Goal: Information Seeking & Learning: Check status

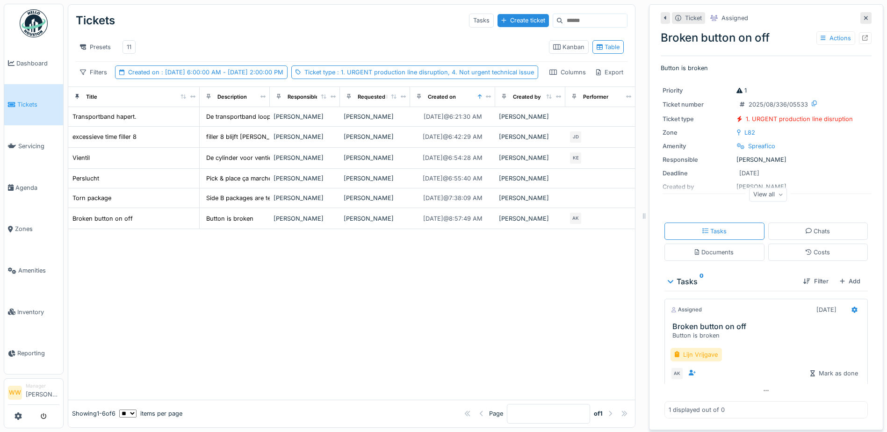
scroll to position [7, 0]
click at [128, 43] on div "11" at bounding box center [129, 47] width 5 height 9
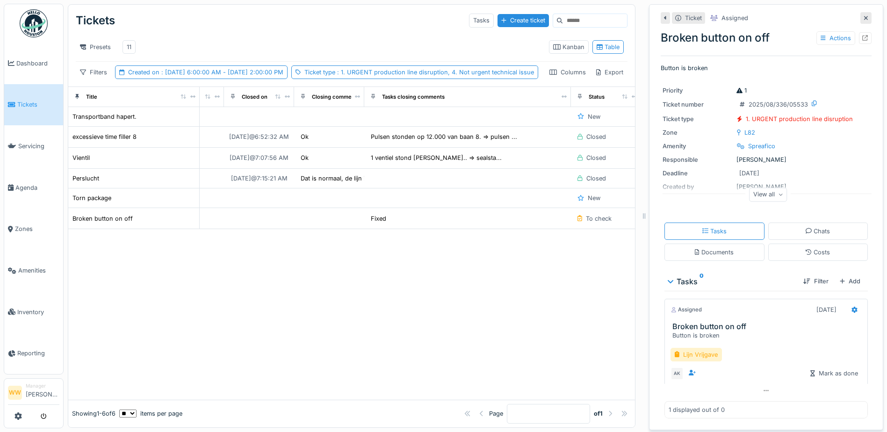
scroll to position [0, 642]
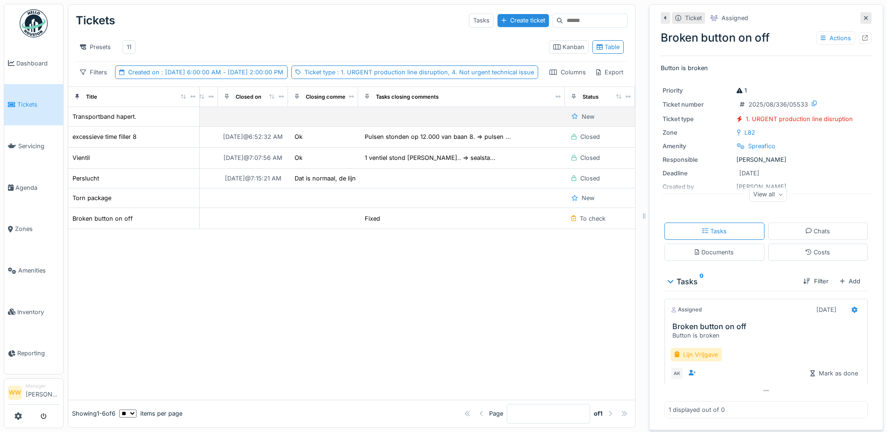
click at [402, 127] on td at bounding box center [461, 117] width 207 height 20
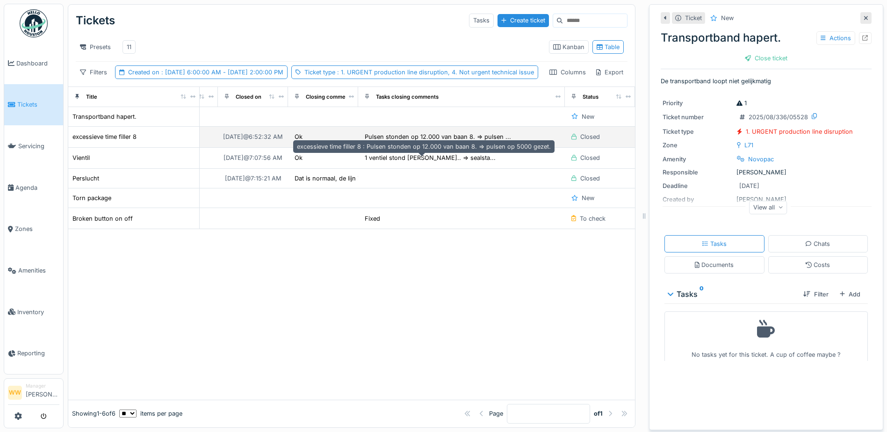
click at [393, 141] on div "Pulsen stonden op 12.000 van baan 8. => pulsen ..." at bounding box center [438, 136] width 146 height 9
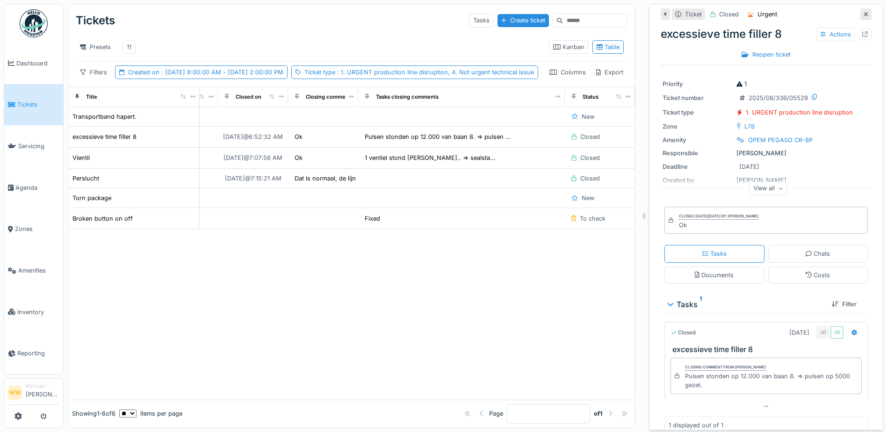
scroll to position [42, 0]
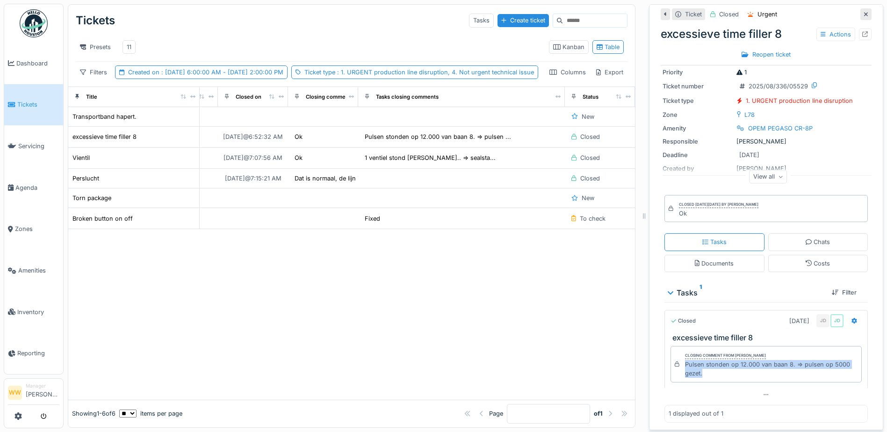
drag, startPoint x: 679, startPoint y: 356, endPoint x: 697, endPoint y: 364, distance: 19.9
click at [697, 364] on div "Pulsen stonden op 12.000 van baan 8. => pulsen op 5000 gezet." at bounding box center [771, 369] width 173 height 18
copy div "Pulsen stonden op 12.000 van baan 8. => pulsen op 5000 gezet."
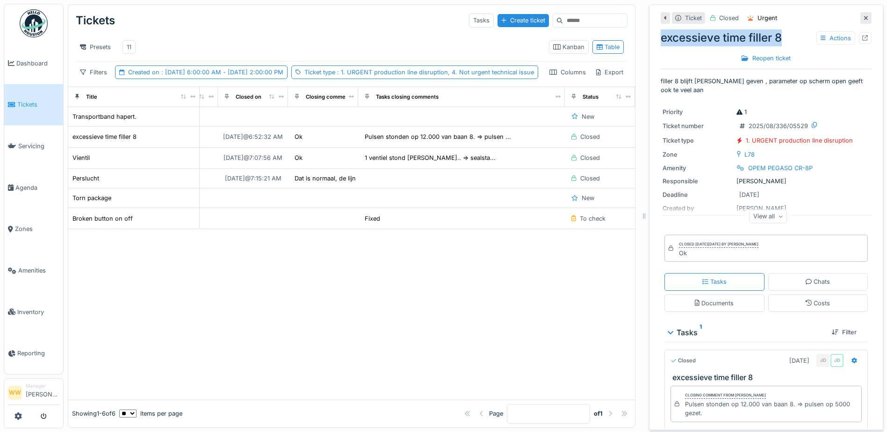
drag, startPoint x: 656, startPoint y: 32, endPoint x: 785, endPoint y: 26, distance: 128.7
click at [785, 29] on div "excessieve time filler 8 Actions" at bounding box center [766, 37] width 211 height 17
copy div "excessieve time filler 8"
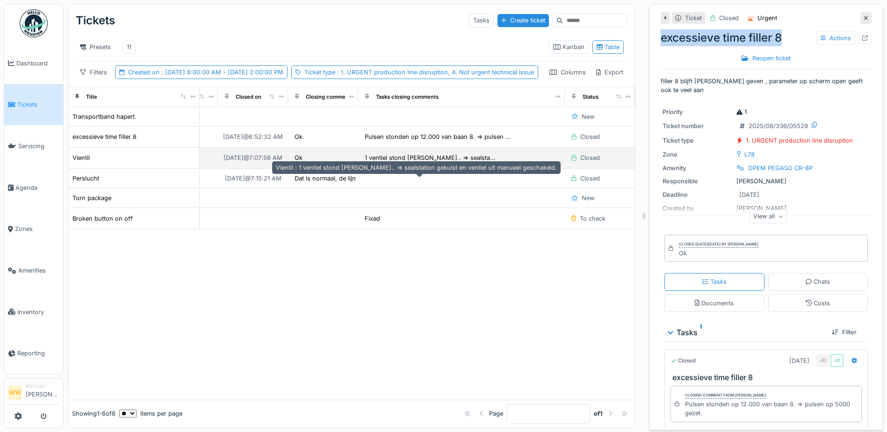
click at [413, 162] on div "1 ventiel stond [PERSON_NAME].. => sealsta..." at bounding box center [430, 157] width 131 height 9
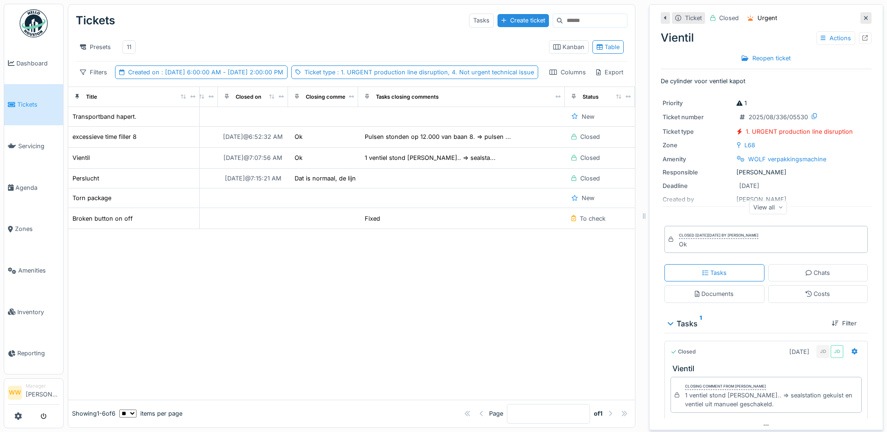
drag, startPoint x: 678, startPoint y: 387, endPoint x: 773, endPoint y: 395, distance: 95.2
click at [781, 397] on div "Closing comment from [PERSON_NAME] wit 1 ventiel stond [PERSON_NAME].. => seals…" at bounding box center [766, 395] width 191 height 36
copy div "1 ventiel stond [PERSON_NAME].. => sealstation gekuist en ventiel uit manueel g…"
click at [362, 188] on td at bounding box center [461, 179] width 207 height 20
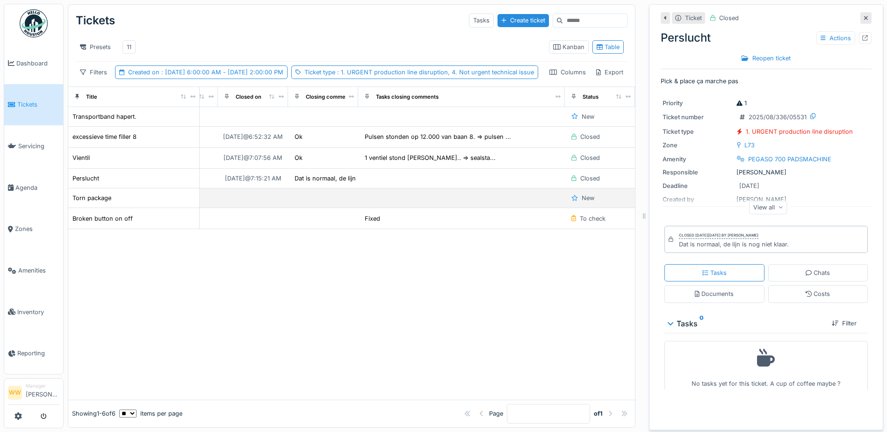
click at [224, 208] on td at bounding box center [253, 198] width 70 height 20
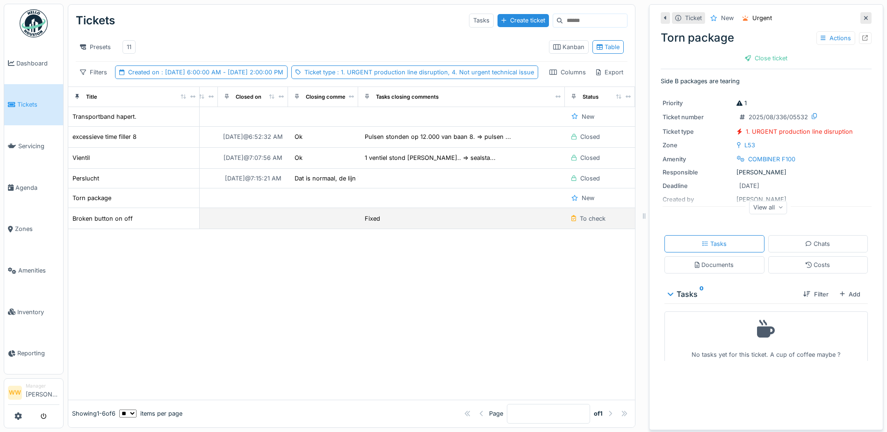
click at [257, 229] on td at bounding box center [253, 218] width 70 height 21
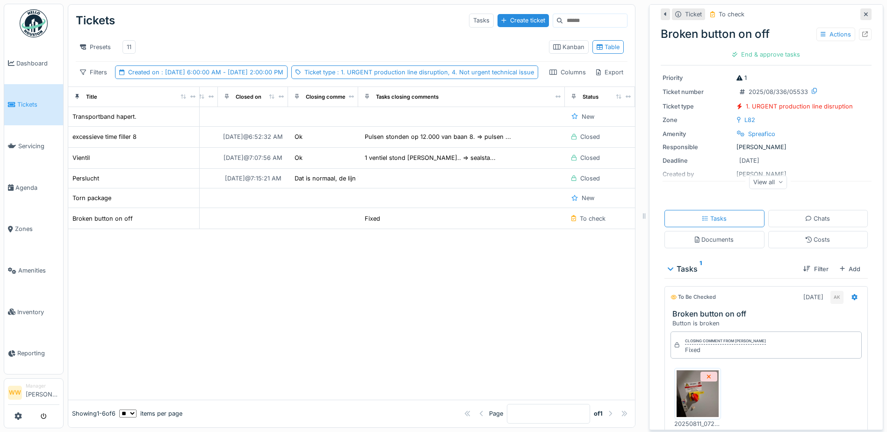
scroll to position [117, 0]
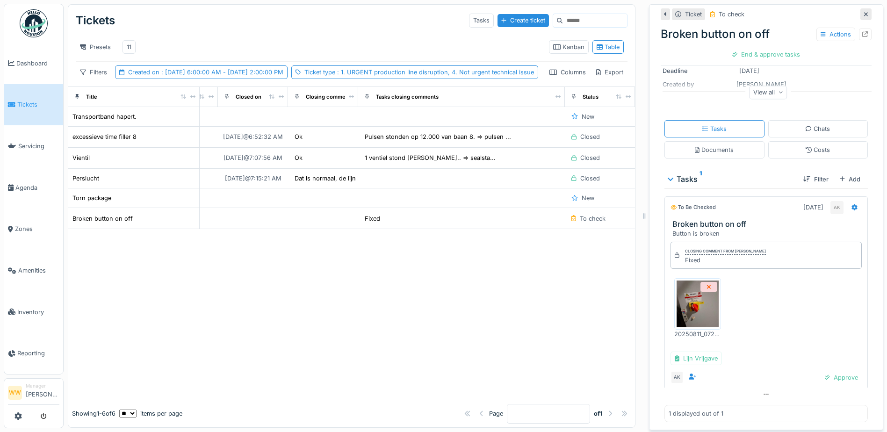
click at [680, 294] on img at bounding box center [698, 304] width 42 height 47
click at [287, 286] on div at bounding box center [351, 314] width 567 height 170
click at [130, 43] on div "11" at bounding box center [129, 47] width 5 height 9
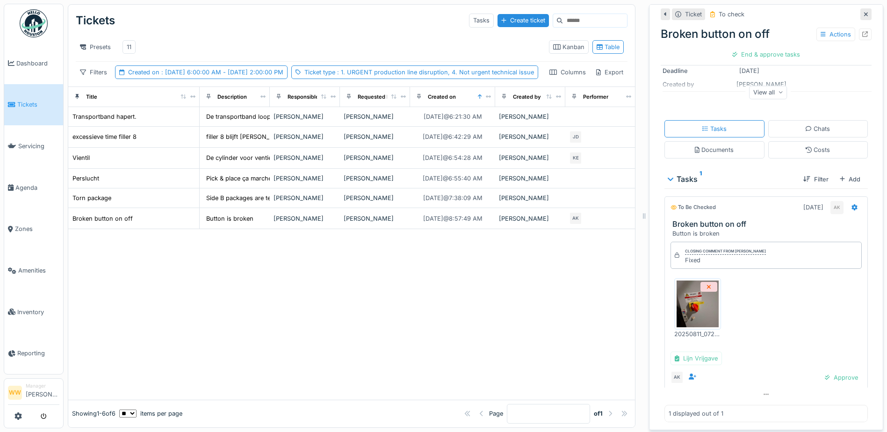
click at [282, 302] on div at bounding box center [351, 314] width 567 height 170
click at [864, 12] on icon at bounding box center [866, 14] width 4 height 4
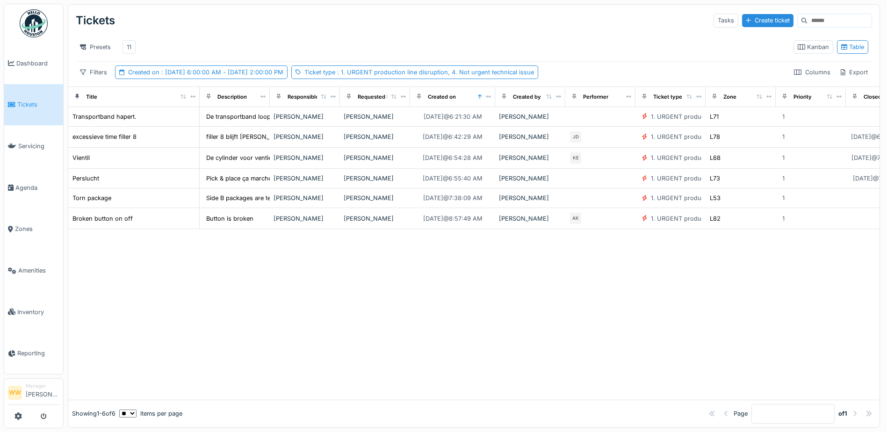
click at [524, 344] on div at bounding box center [473, 314] width 811 height 170
click at [427, 43] on div "Presets 11" at bounding box center [431, 46] width 710 height 21
